Goal: Task Accomplishment & Management: Use online tool/utility

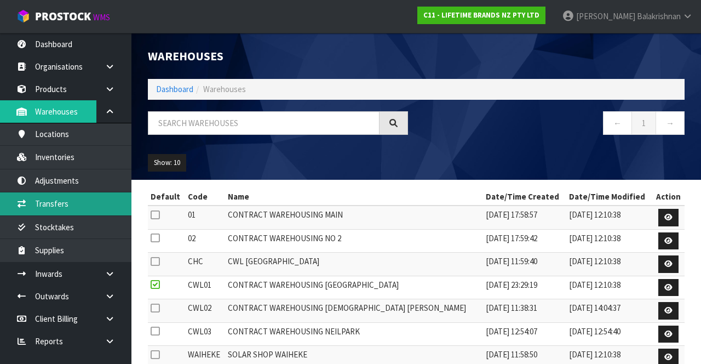
click at [83, 208] on link "Transfers" at bounding box center [65, 203] width 131 height 22
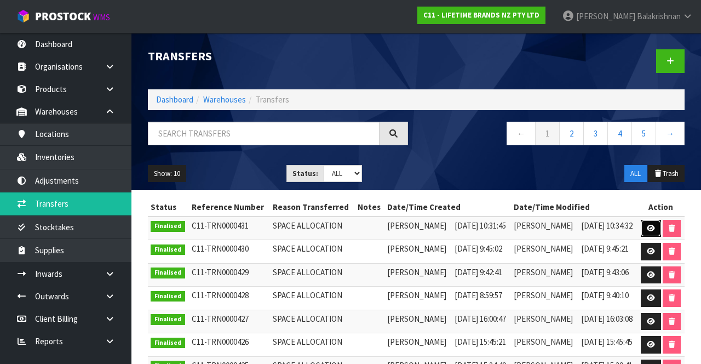
click at [438, 226] on icon at bounding box center [651, 228] width 8 height 7
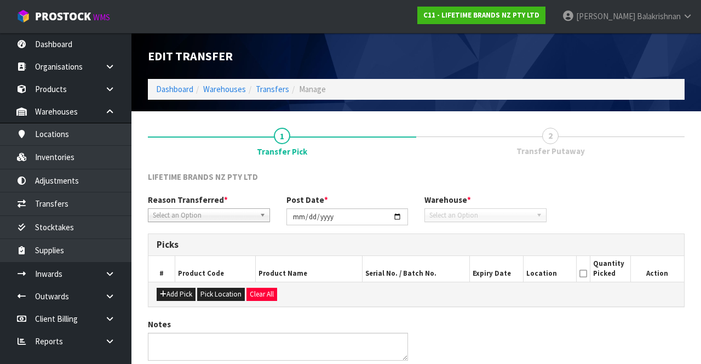
type input "[DATE]"
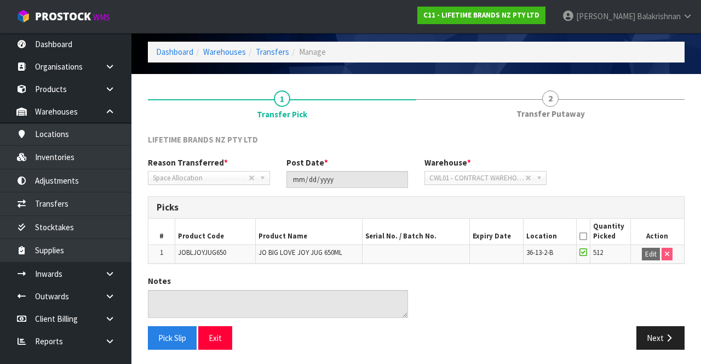
scroll to position [35, 0]
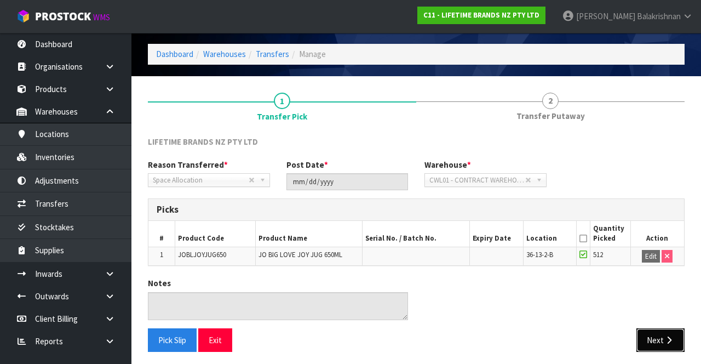
click at [438, 340] on icon "button" at bounding box center [669, 340] width 10 height 8
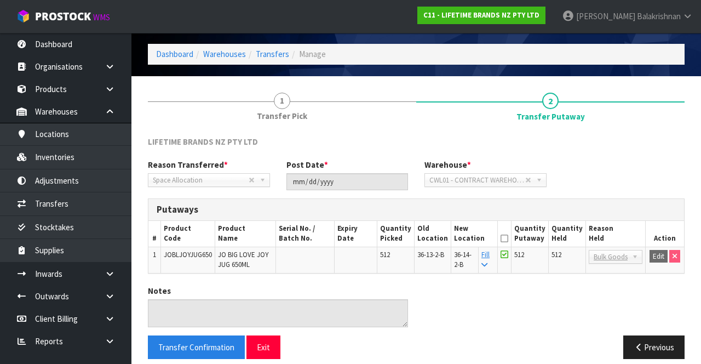
scroll to position [45, 0]
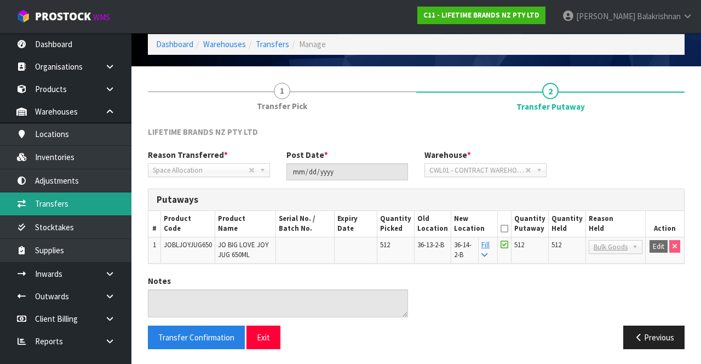
click at [42, 201] on link "Transfers" at bounding box center [65, 203] width 131 height 22
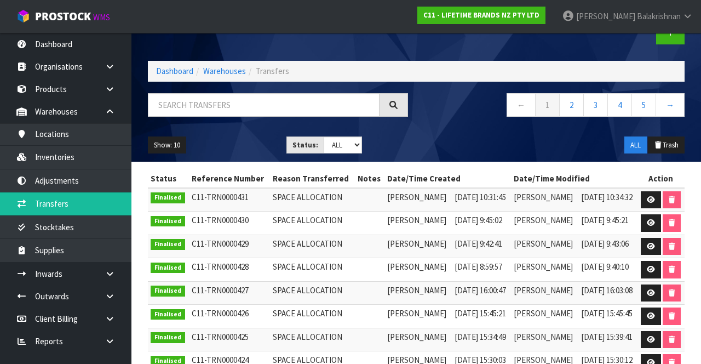
scroll to position [18, 0]
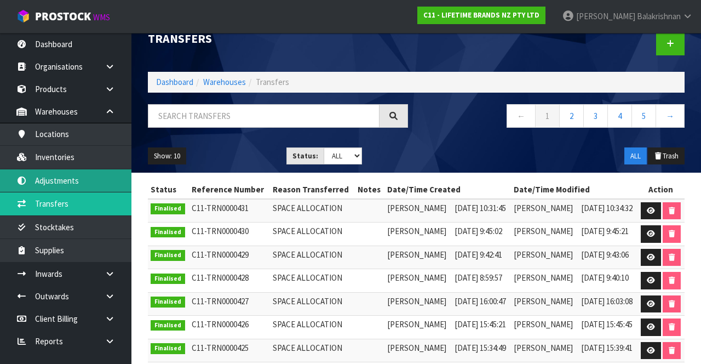
click at [91, 177] on link "Adjustments" at bounding box center [65, 180] width 131 height 22
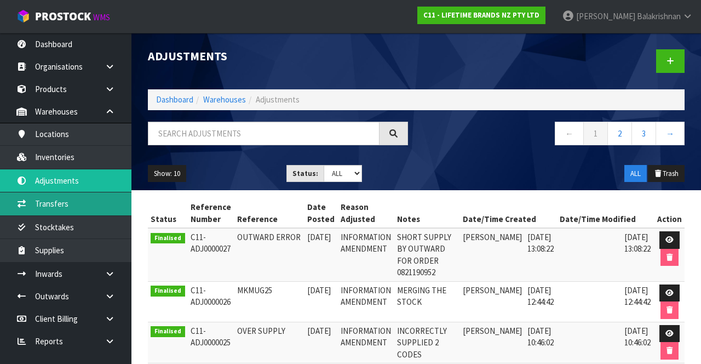
click at [87, 208] on link "Transfers" at bounding box center [65, 203] width 131 height 22
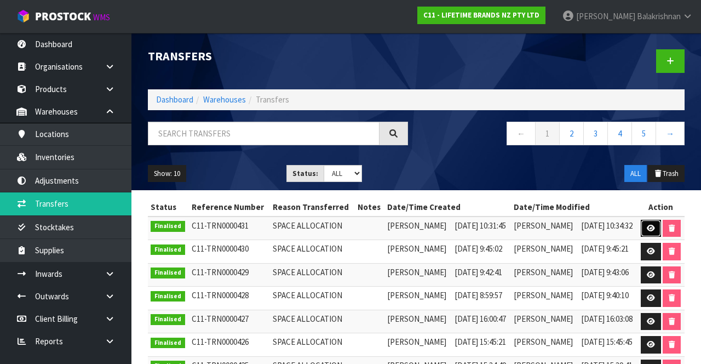
click at [438, 231] on link at bounding box center [651, 229] width 20 height 18
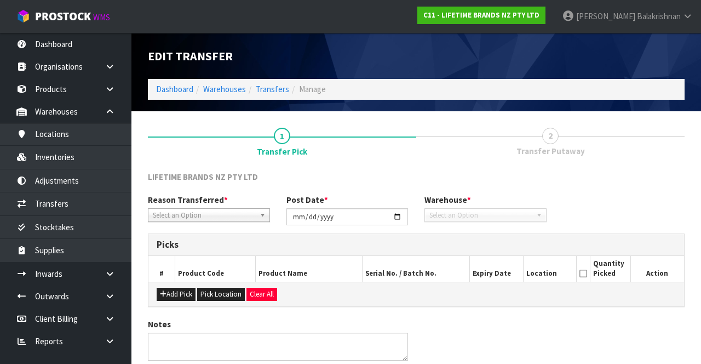
type input "[DATE]"
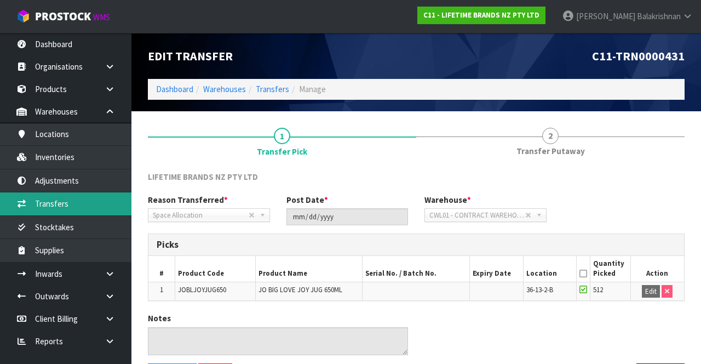
click at [70, 210] on link "Transfers" at bounding box center [65, 203] width 131 height 22
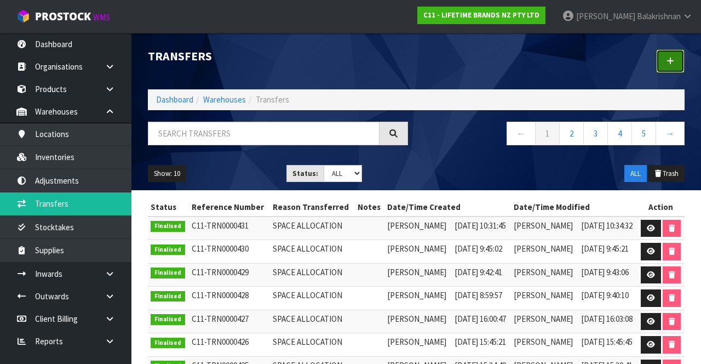
click at [438, 50] on link at bounding box center [670, 61] width 28 height 24
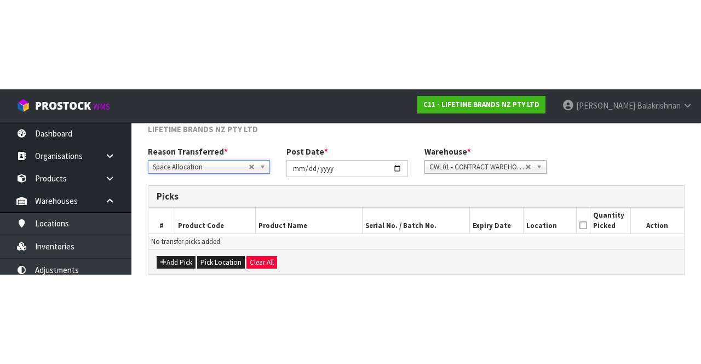
scroll to position [59, 0]
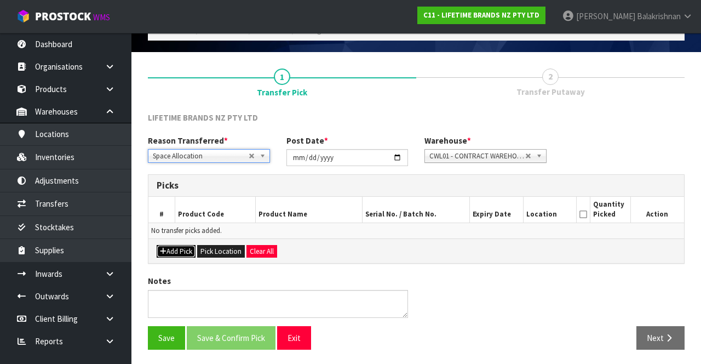
click at [180, 245] on button "Add Pick" at bounding box center [176, 251] width 39 height 13
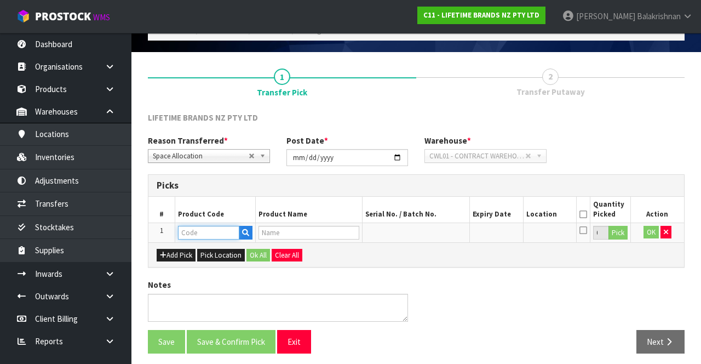
click at [199, 234] on input "text" at bounding box center [208, 233] width 61 height 14
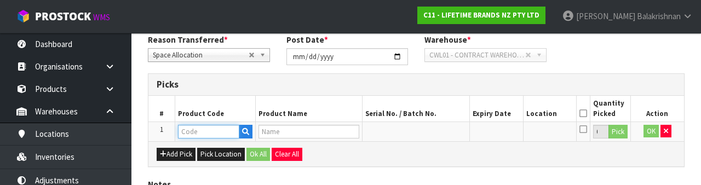
scroll to position [192, 0]
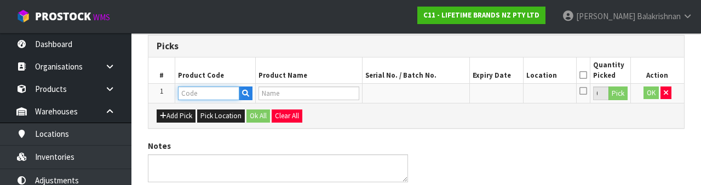
type input "JOBLJOYJUG650"
type input "JO BIG LOVE JOY JUG 650ML"
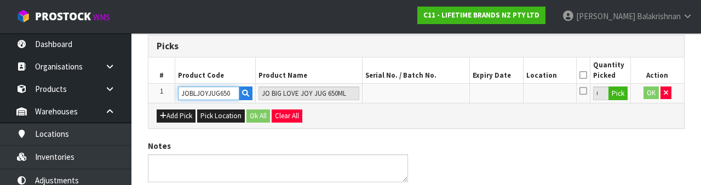
type input "JOBLJOYJUG650"
click at [438, 95] on button "Pick" at bounding box center [618, 94] width 19 height 14
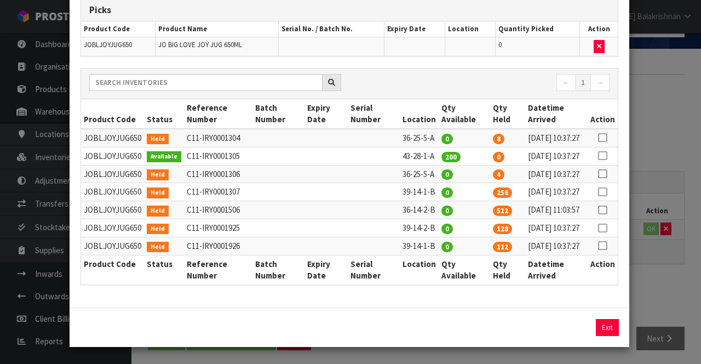
scroll to position [88, 0]
click at [438, 215] on link at bounding box center [602, 209] width 9 height 10
copy td "36-14-2-B"
click at [438, 326] on button "Assign Pick" at bounding box center [570, 327] width 45 height 17
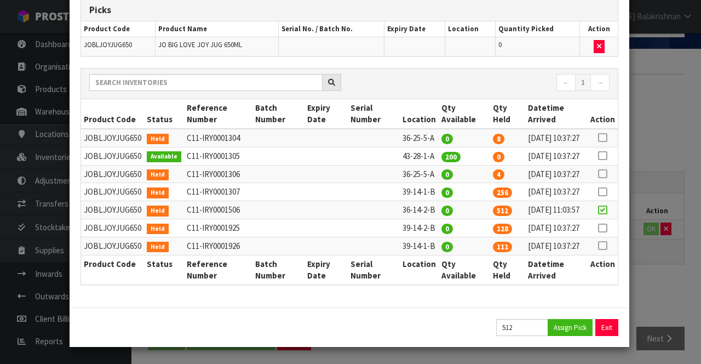
type input "512"
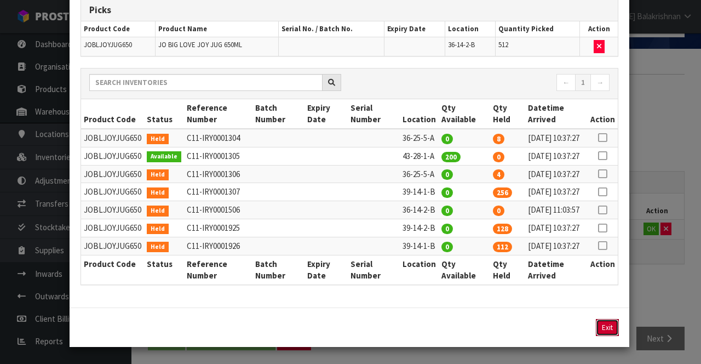
click at [438, 330] on button "Exit" at bounding box center [607, 327] width 23 height 17
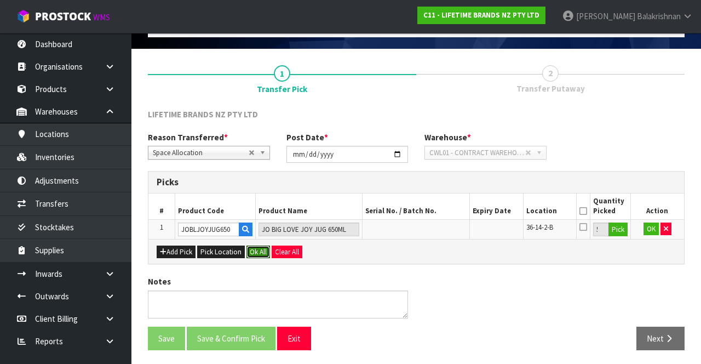
click at [257, 246] on button "Ok All" at bounding box center [258, 251] width 24 height 13
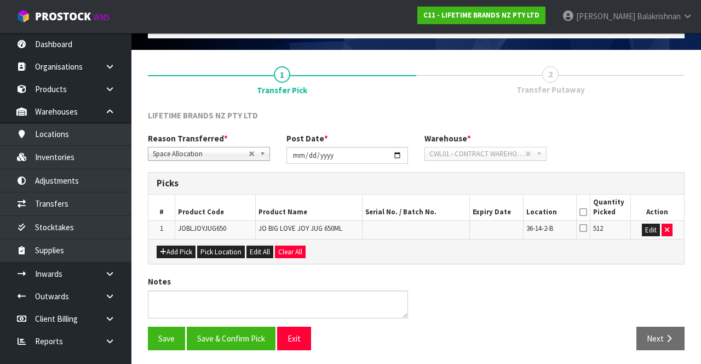
click at [438, 212] on icon at bounding box center [583, 212] width 8 height 1
click at [246, 332] on button "Save & Confirm Pick" at bounding box center [231, 338] width 89 height 24
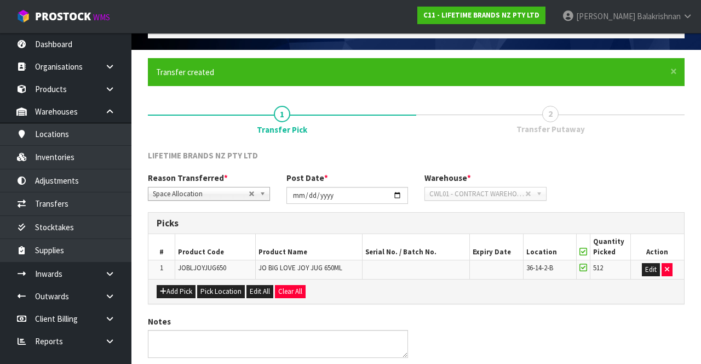
scroll to position [0, 0]
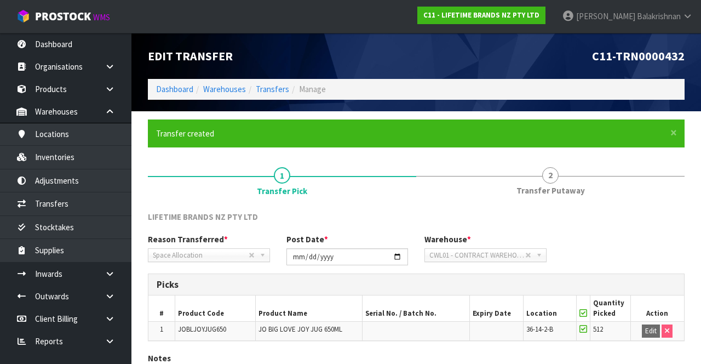
scroll to position [77, 0]
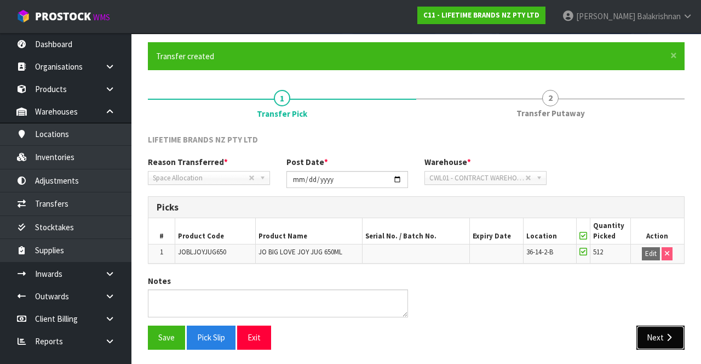
click at [438, 333] on icon "button" at bounding box center [669, 337] width 10 height 8
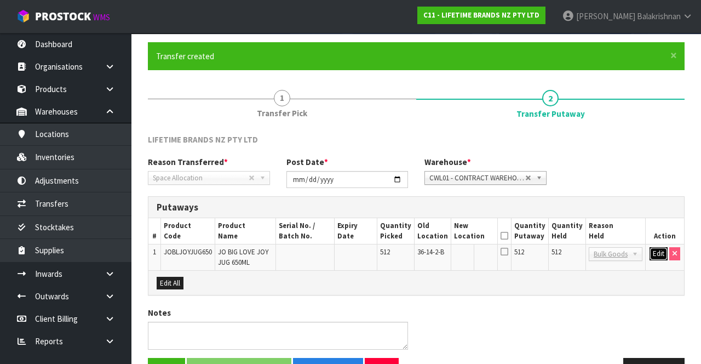
click at [438, 252] on button "Edit" at bounding box center [659, 253] width 18 height 13
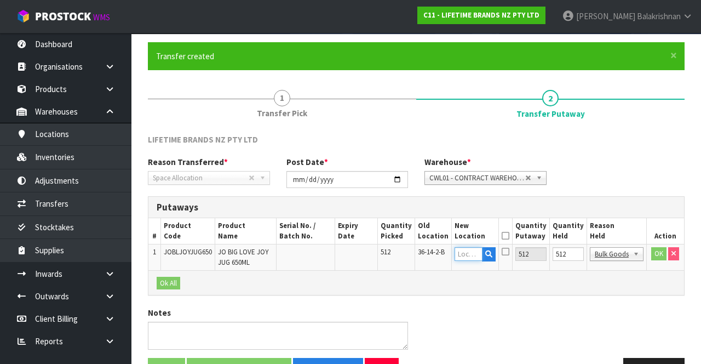
click at [438, 250] on input "text" at bounding box center [469, 254] width 28 height 14
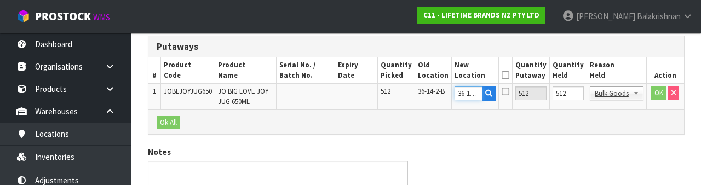
scroll to position [0, 5]
click at [438, 94] on input "36-14-2-B" at bounding box center [469, 94] width 28 height 14
click at [438, 91] on input "36-14-2-B" at bounding box center [469, 94] width 28 height 14
type input "39-14-2-B"
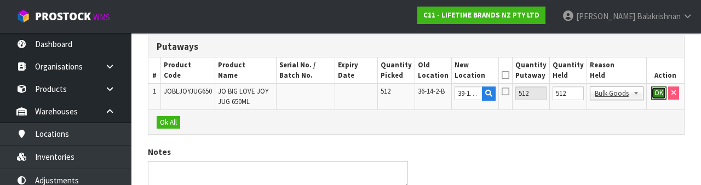
click at [438, 94] on button "OK" at bounding box center [658, 93] width 15 height 13
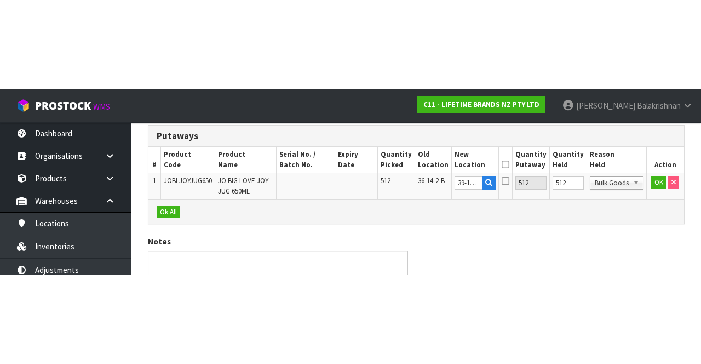
scroll to position [108, 0]
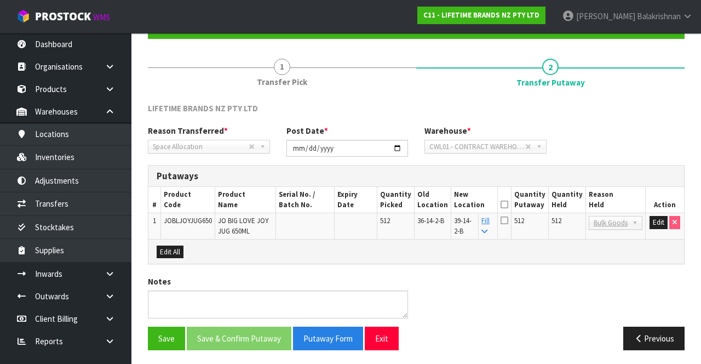
click at [438, 204] on icon at bounding box center [505, 204] width 8 height 1
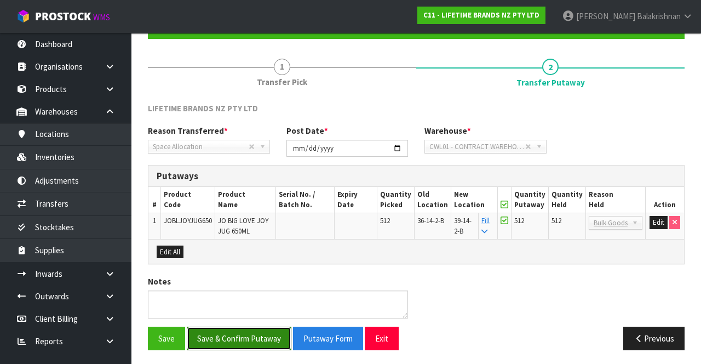
click at [257, 326] on button "Save & Confirm Putaway" at bounding box center [239, 338] width 105 height 24
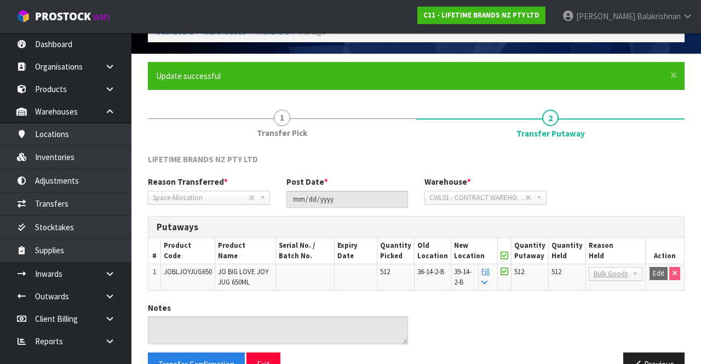
scroll to position [85, 0]
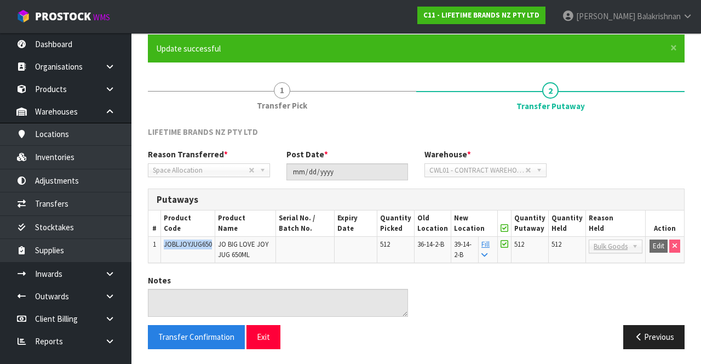
copy span "JOBLJOYJUG650"
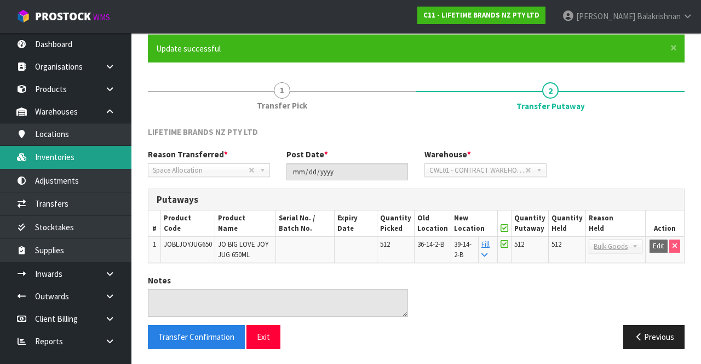
click at [65, 149] on link "Inventories" at bounding box center [65, 157] width 131 height 22
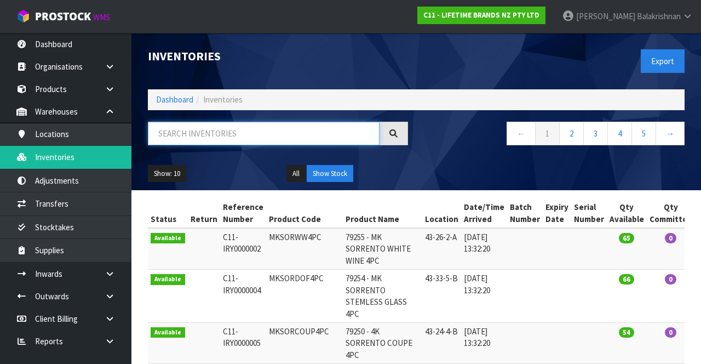
click at [278, 132] on input "text" at bounding box center [264, 134] width 232 height 24
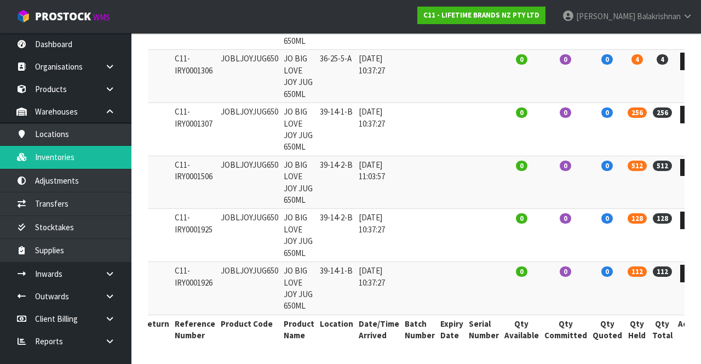
scroll to position [319, 0]
type input "JOBLJOYJUG650"
click at [438, 12] on span "Balakrishnan" at bounding box center [659, 16] width 44 height 10
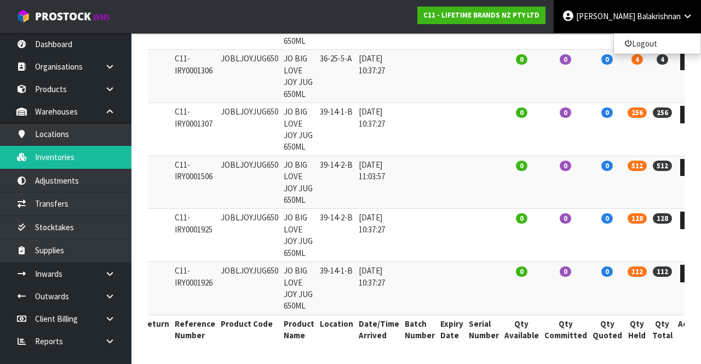
click at [438, 78] on td at bounding box center [484, 76] width 36 height 53
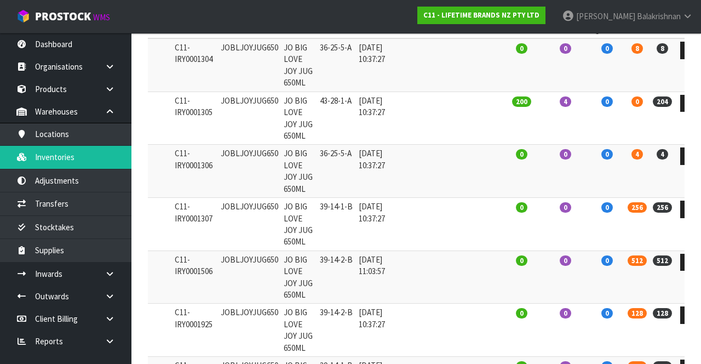
scroll to position [193, 0]
